Goal: Information Seeking & Learning: Understand process/instructions

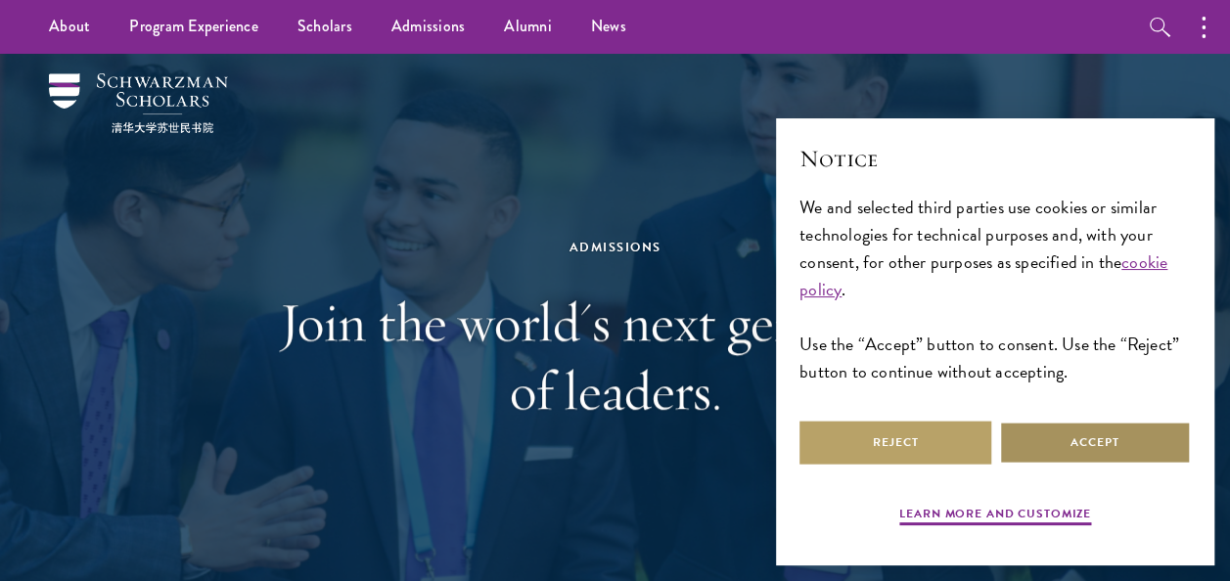
click at [1114, 432] on button "Accept" at bounding box center [1095, 443] width 192 height 44
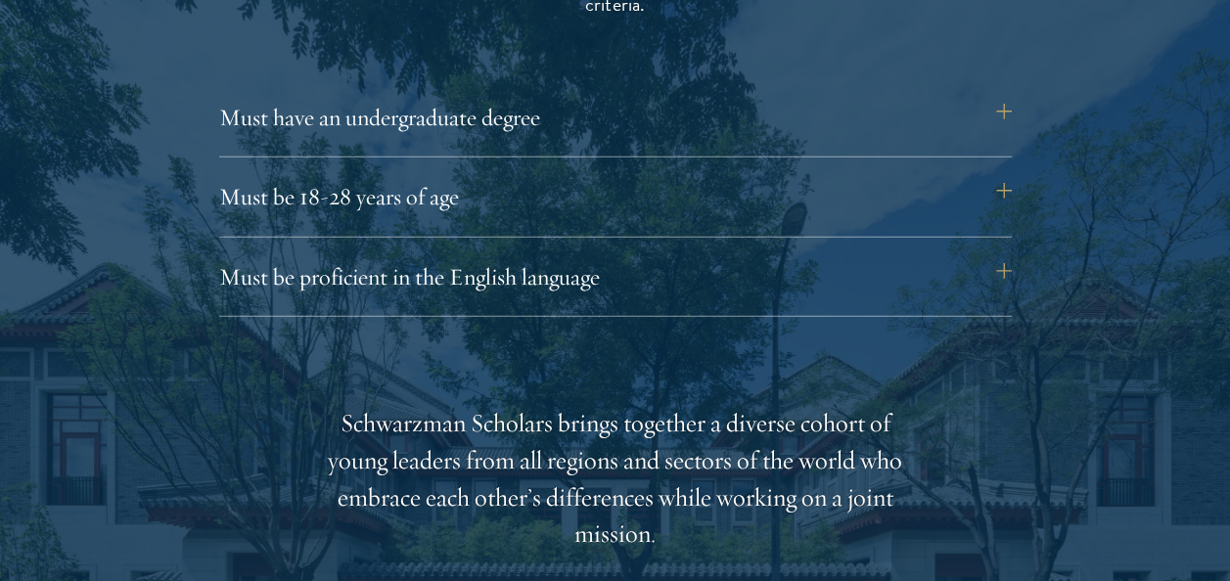
scroll to position [2716, 0]
click at [999, 265] on button "Must be proficient in the English language" at bounding box center [625, 276] width 793 height 47
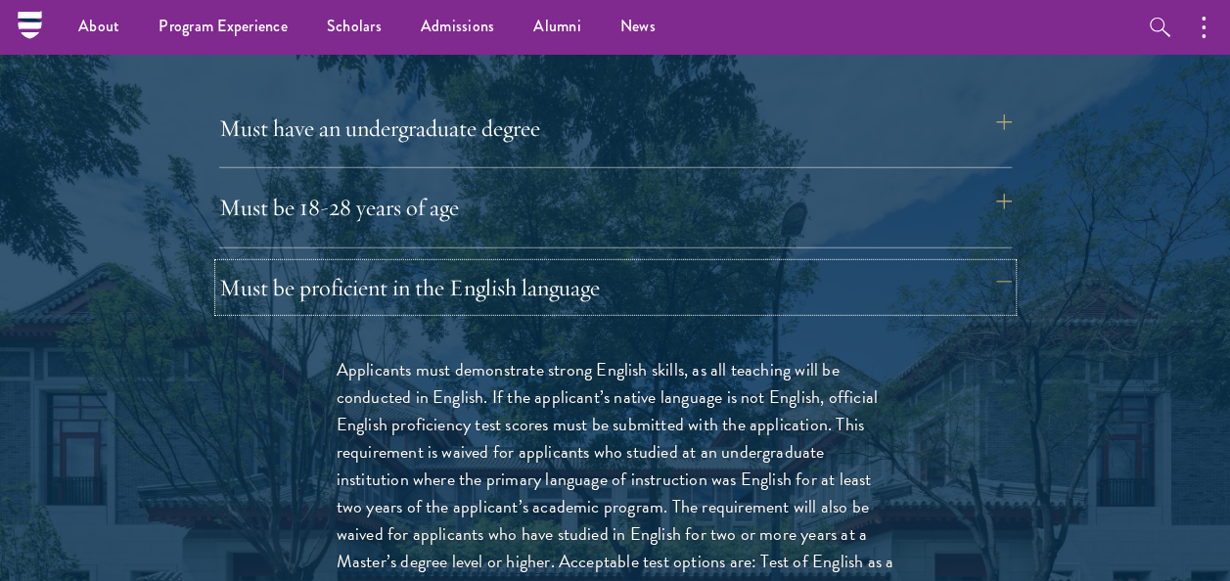
scroll to position [2704, 0]
click at [998, 129] on button "Must have an undergraduate degree" at bounding box center [625, 129] width 793 height 47
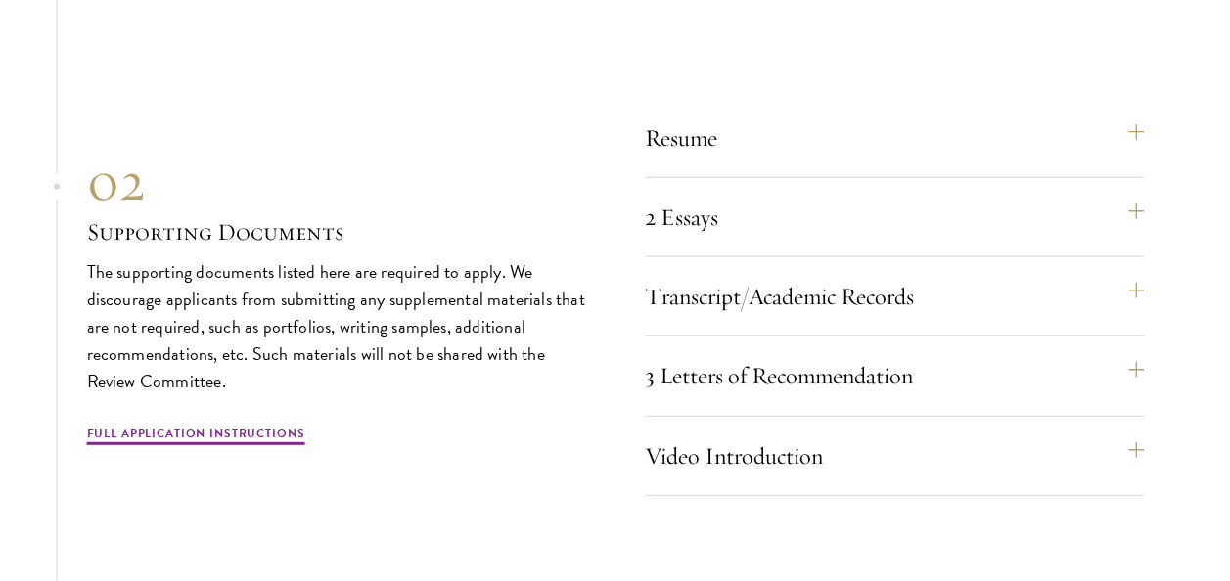
scroll to position [6152, 0]
click at [777, 145] on button "Resume" at bounding box center [904, 137] width 499 height 47
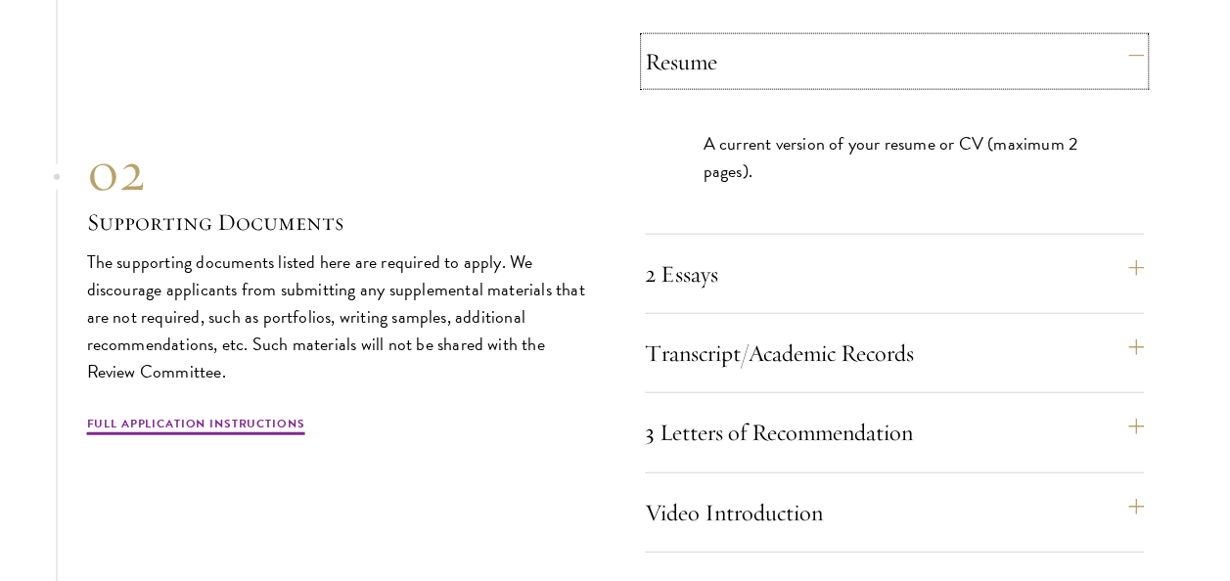
scroll to position [5958, 0]
click at [951, 266] on button "2 Essays" at bounding box center [904, 273] width 499 height 47
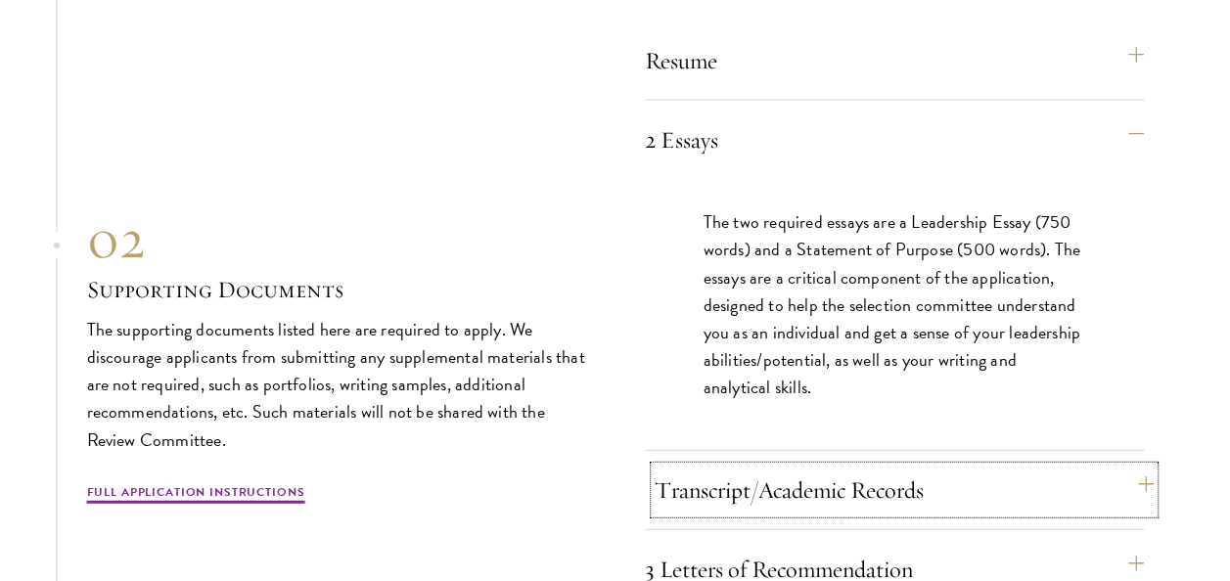
click at [965, 473] on button "Transcript/Academic Records" at bounding box center [904, 490] width 499 height 47
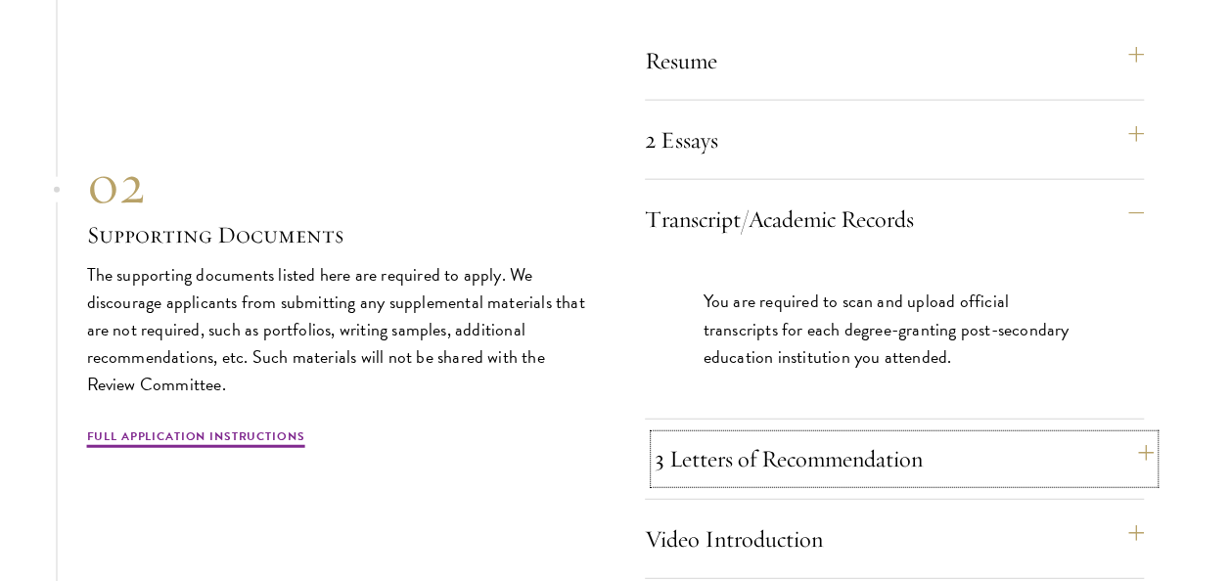
click at [1039, 452] on button "3 Letters of Recommendation" at bounding box center [904, 459] width 499 height 47
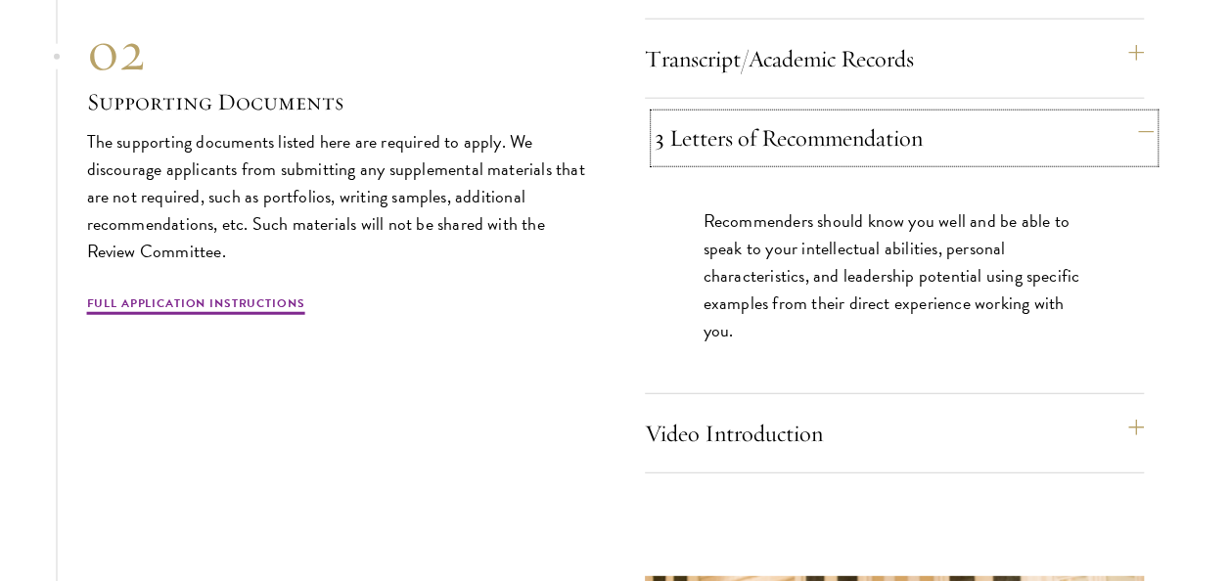
scroll to position [6119, 0]
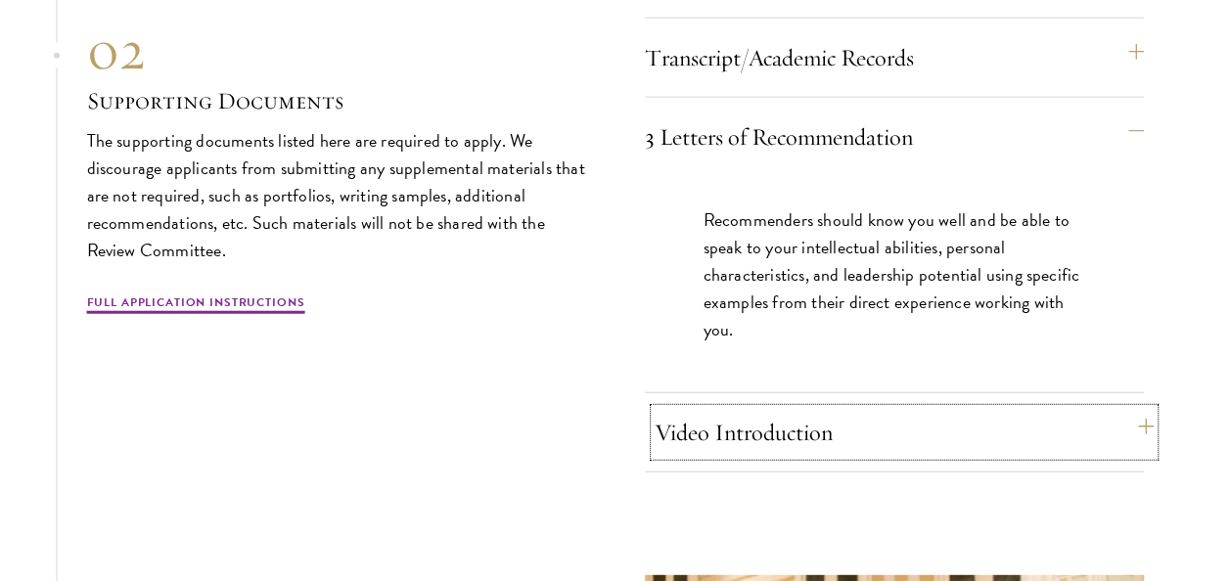
click at [1002, 421] on button "Video Introduction" at bounding box center [904, 432] width 499 height 47
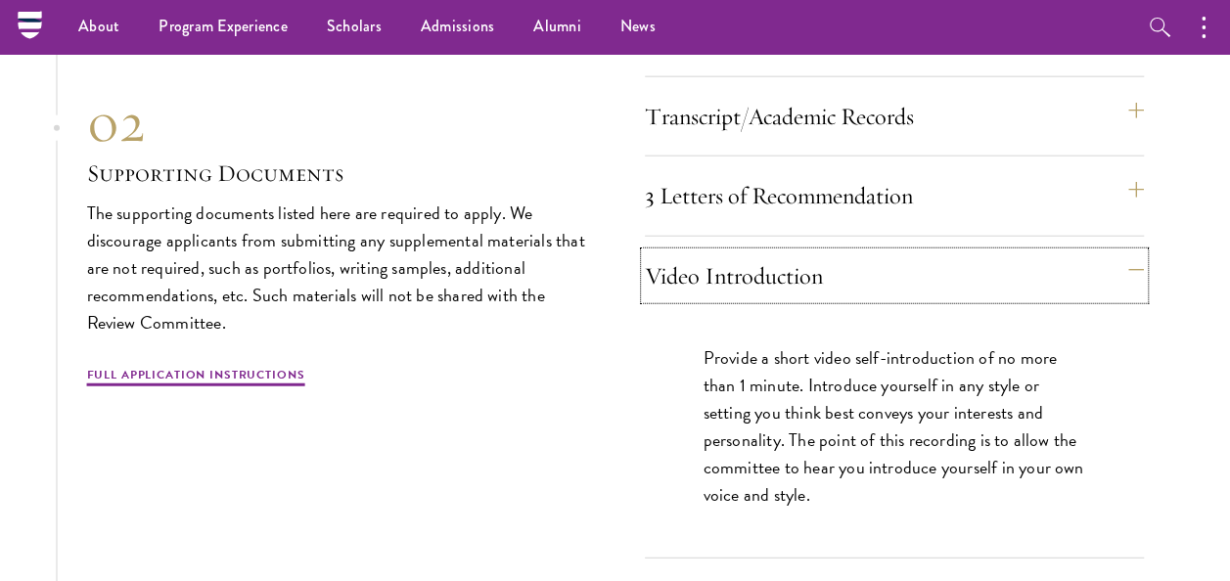
scroll to position [6059, 0]
click at [239, 386] on link "Full Application Instructions" at bounding box center [196, 378] width 218 height 23
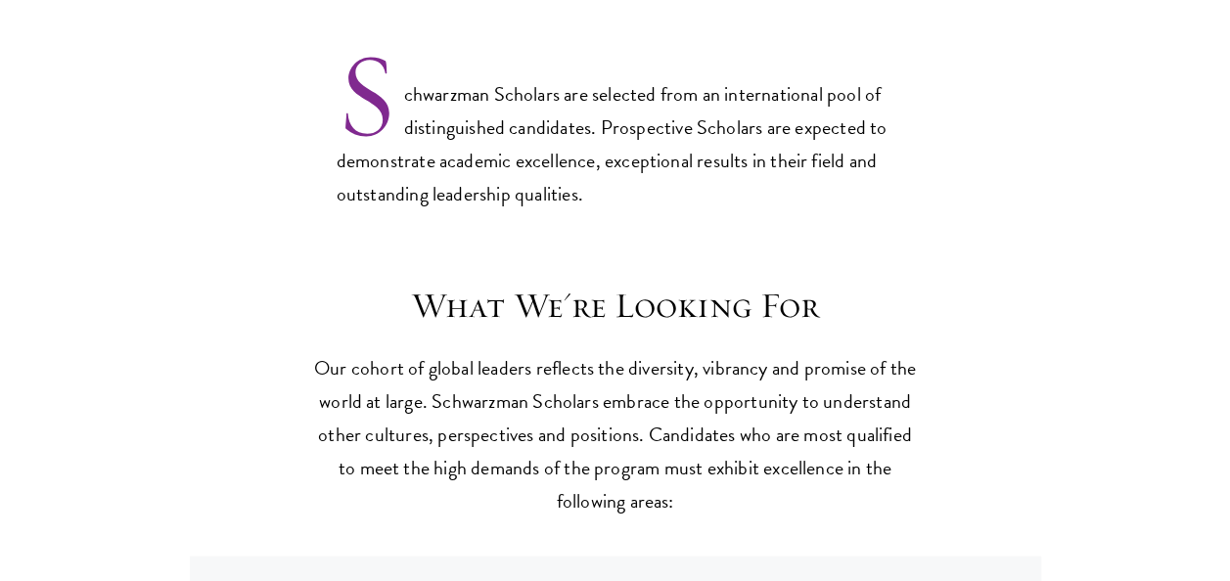
scroll to position [1586, 0]
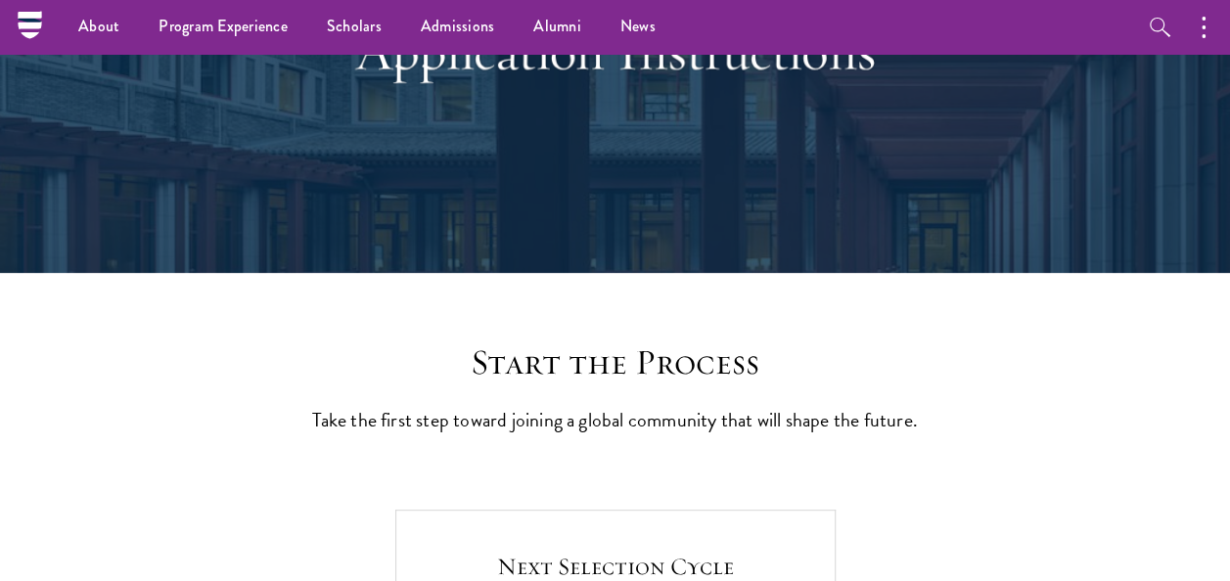
scroll to position [222, 0]
